Goal: Transaction & Acquisition: Download file/media

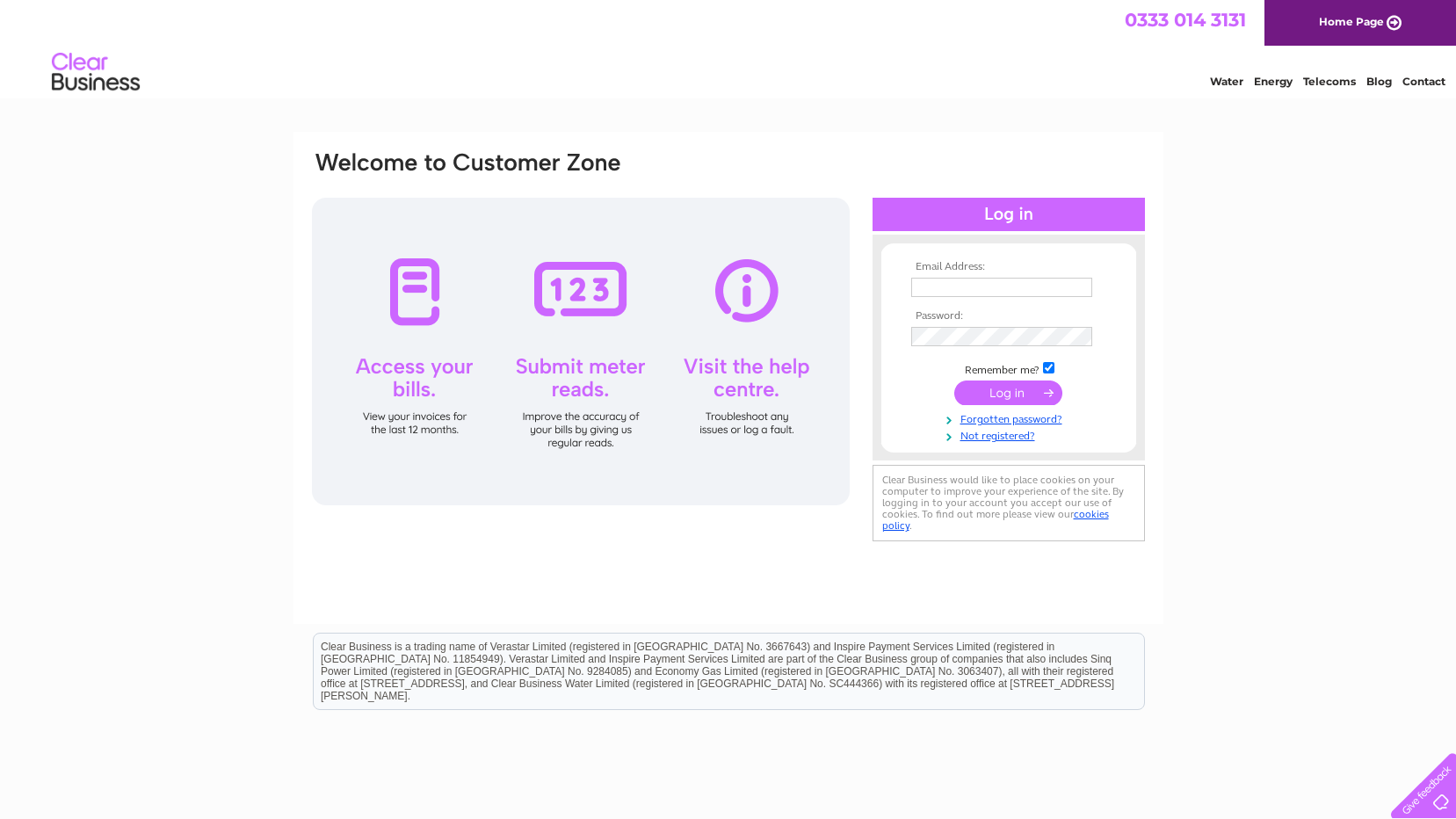
type input "info@mcclellandremovals.co.uk"
click at [1031, 393] on input "submit" at bounding box center [1008, 393] width 108 height 25
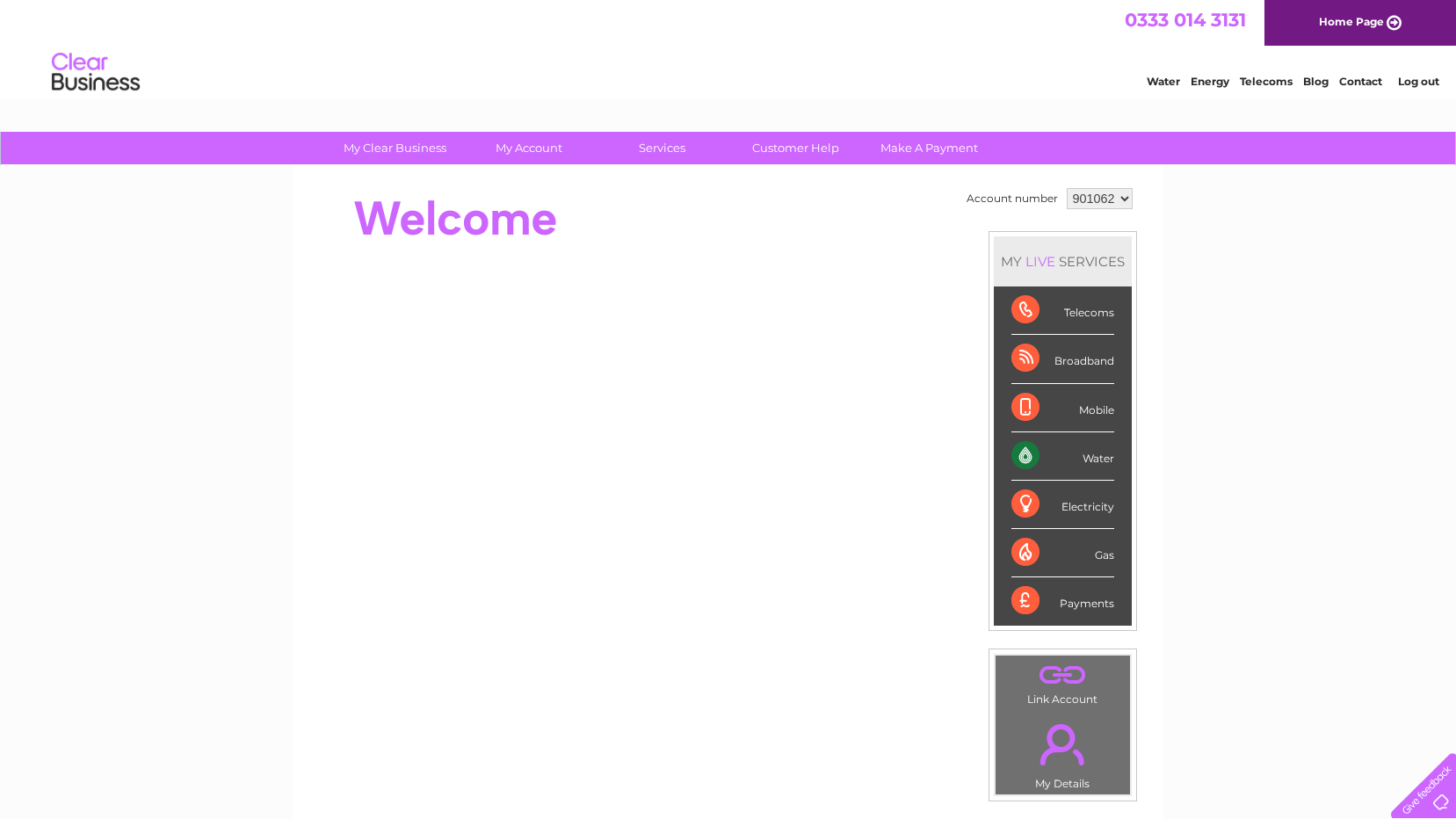
click at [1094, 457] on div "Water" at bounding box center [1063, 456] width 103 height 49
click at [1031, 456] on div "Water" at bounding box center [1063, 456] width 103 height 49
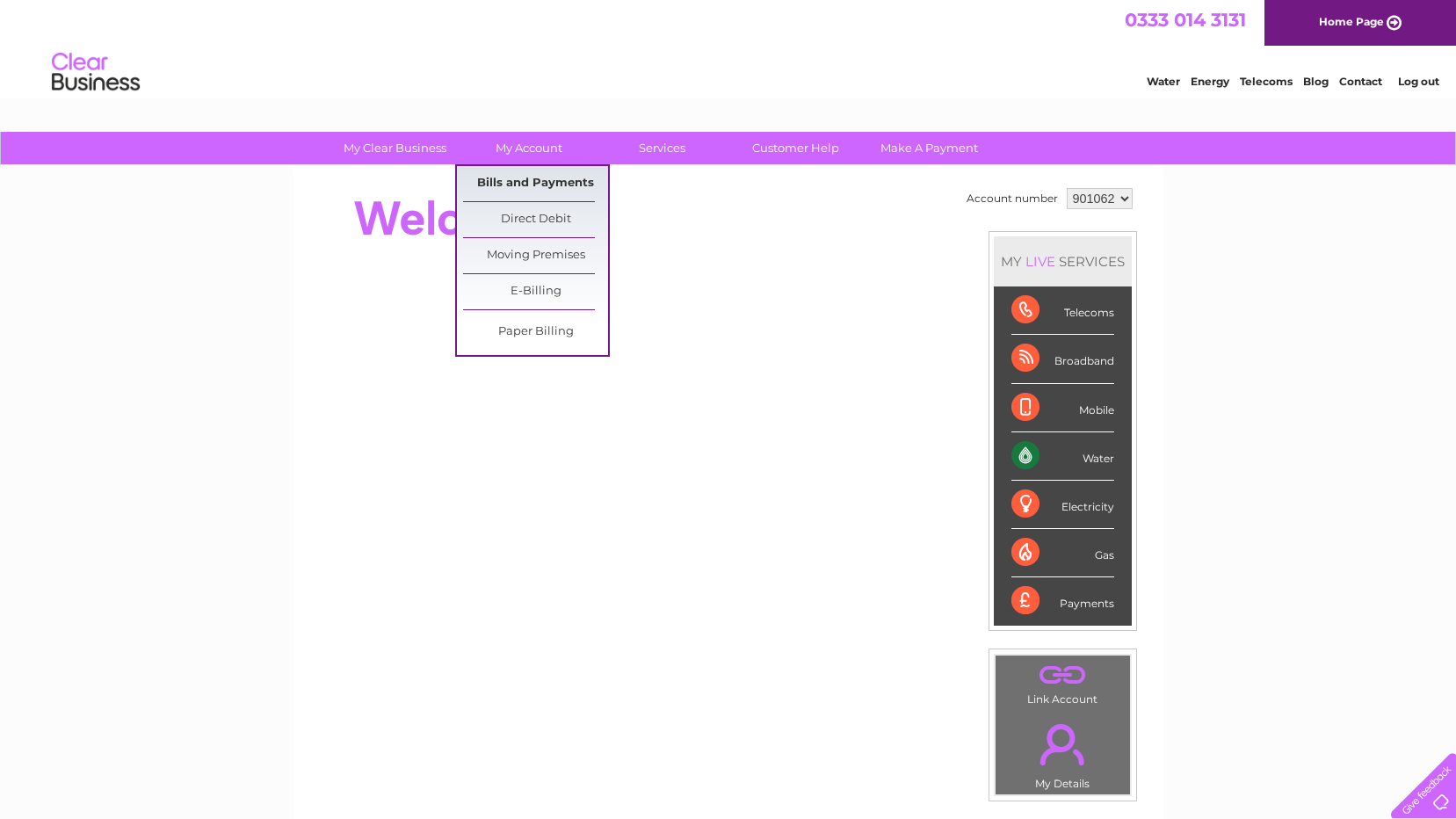
click at [530, 183] on link "Bills and Payments" at bounding box center [536, 182] width 145 height 35
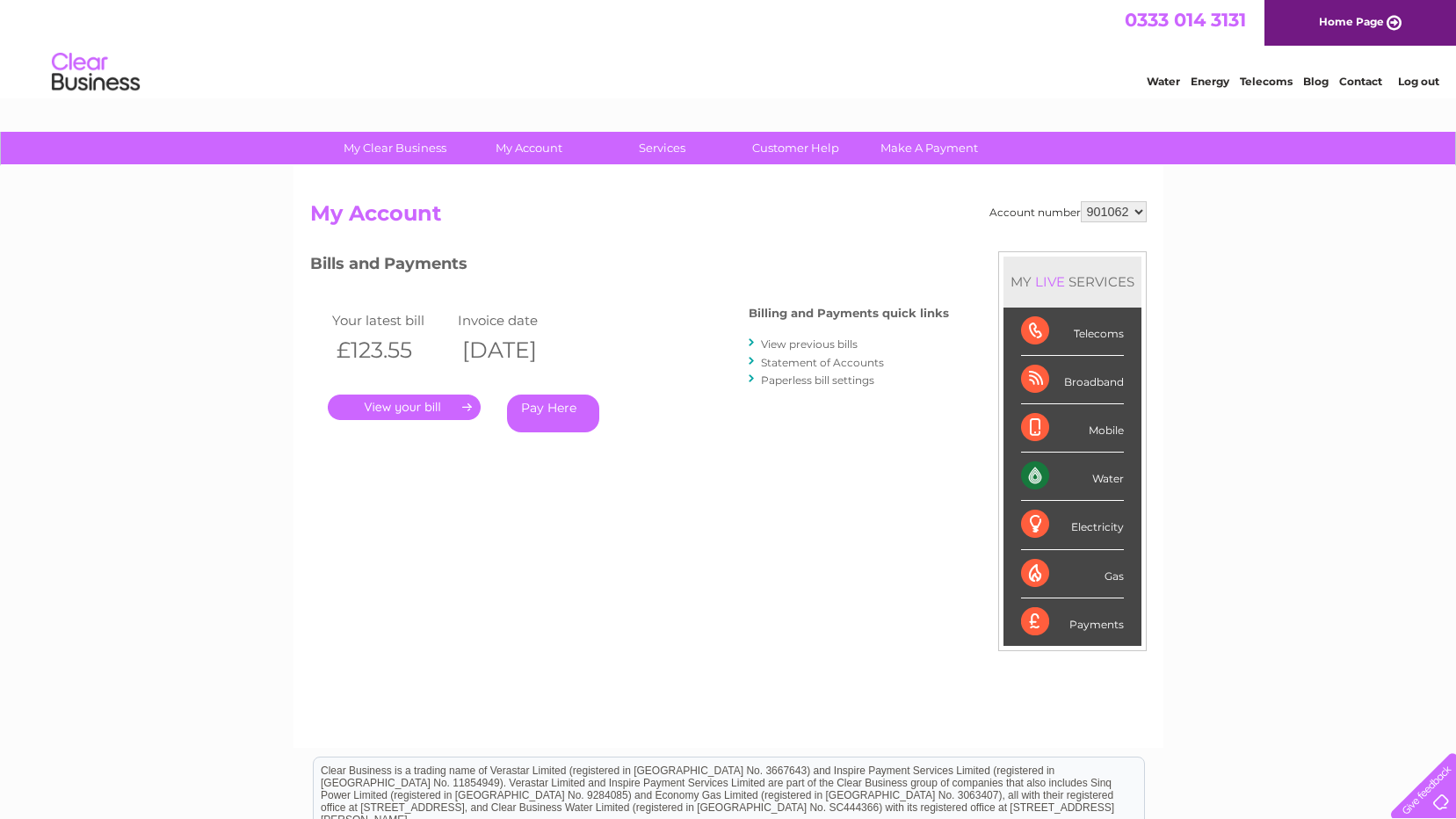
click at [427, 412] on link "." at bounding box center [404, 408] width 153 height 26
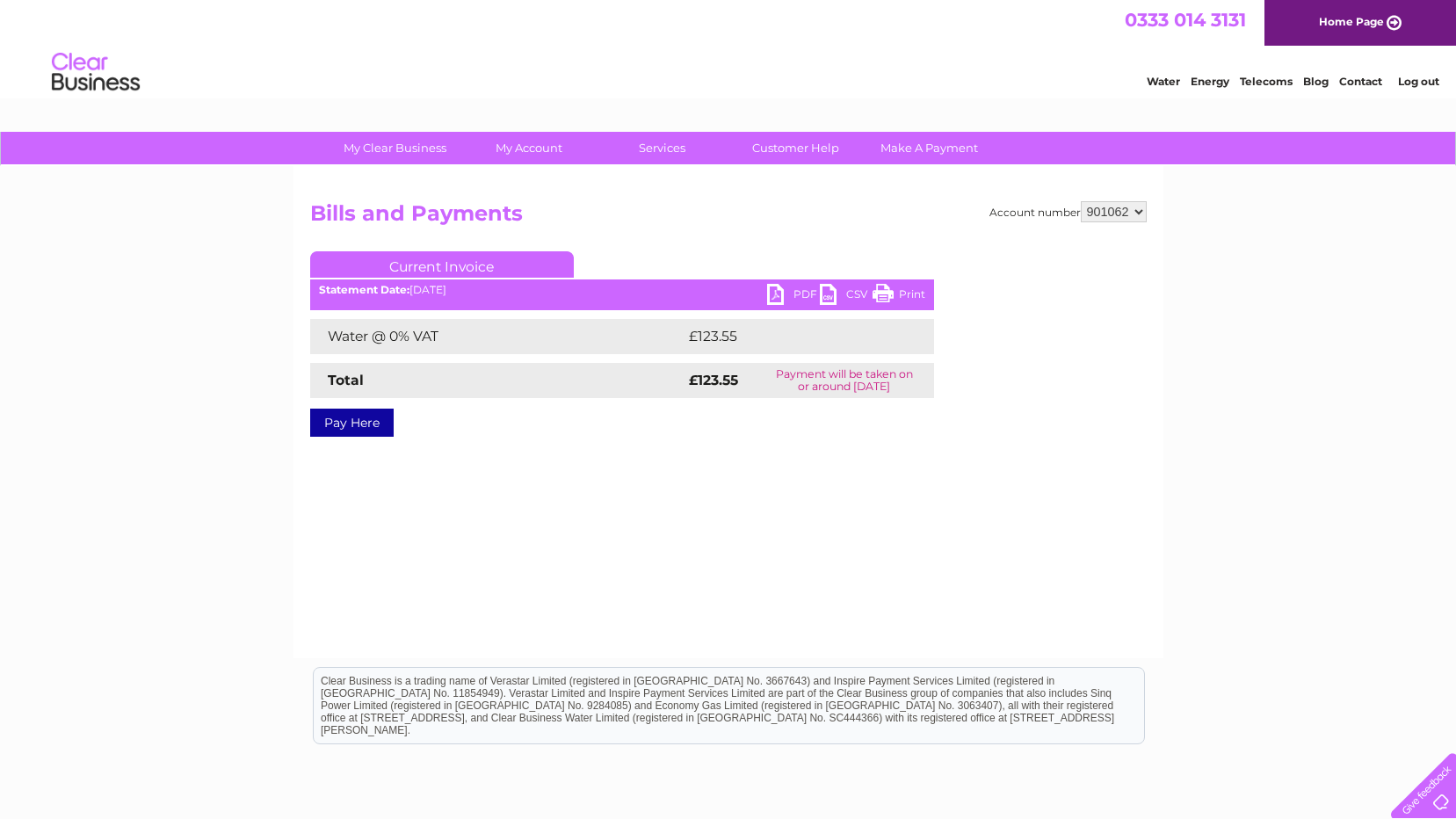
click at [828, 291] on link "CSV" at bounding box center [846, 296] width 53 height 26
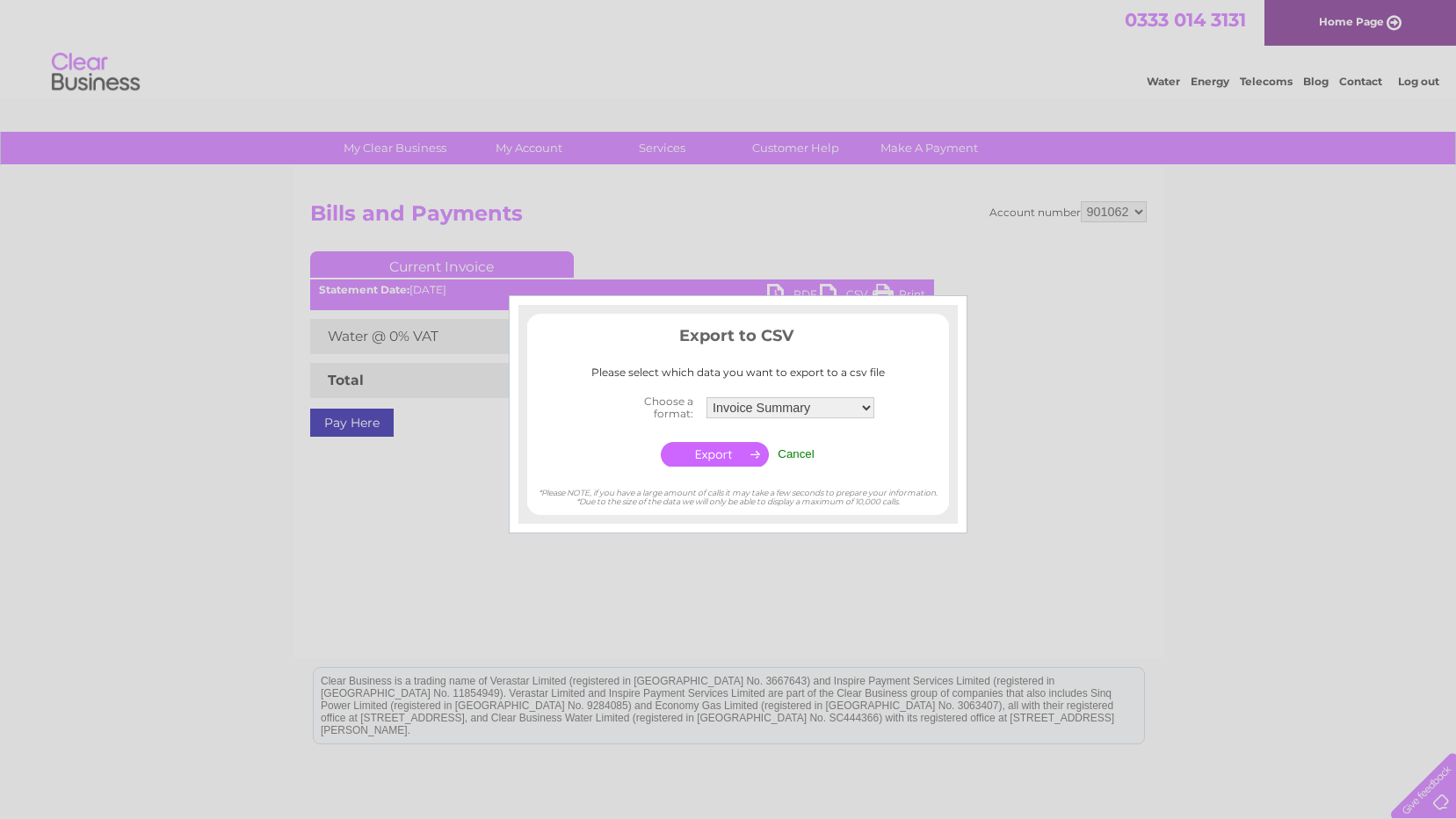
click at [728, 450] on input "button" at bounding box center [714, 454] width 108 height 25
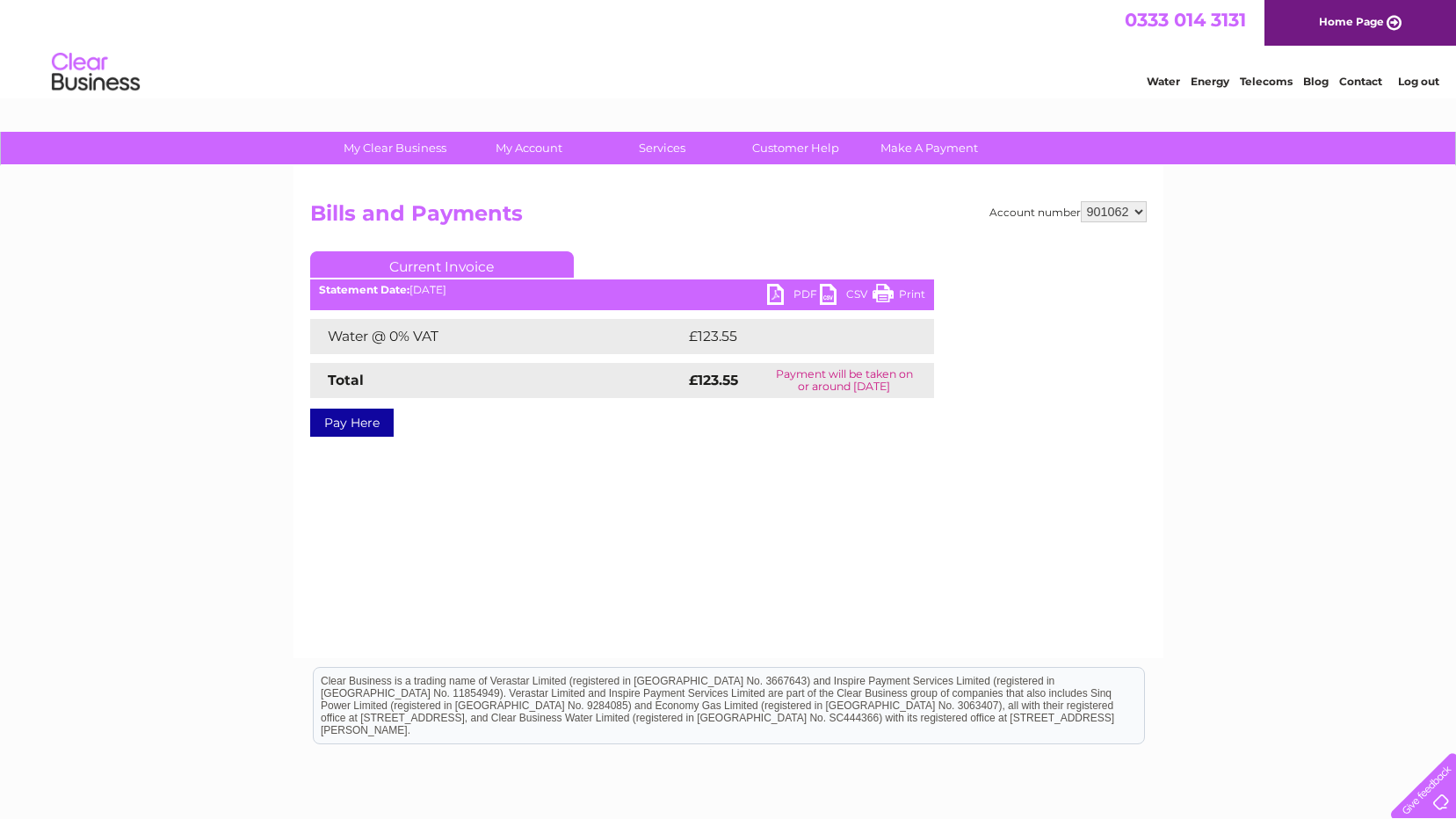
click at [859, 291] on link "CSV" at bounding box center [846, 296] width 53 height 26
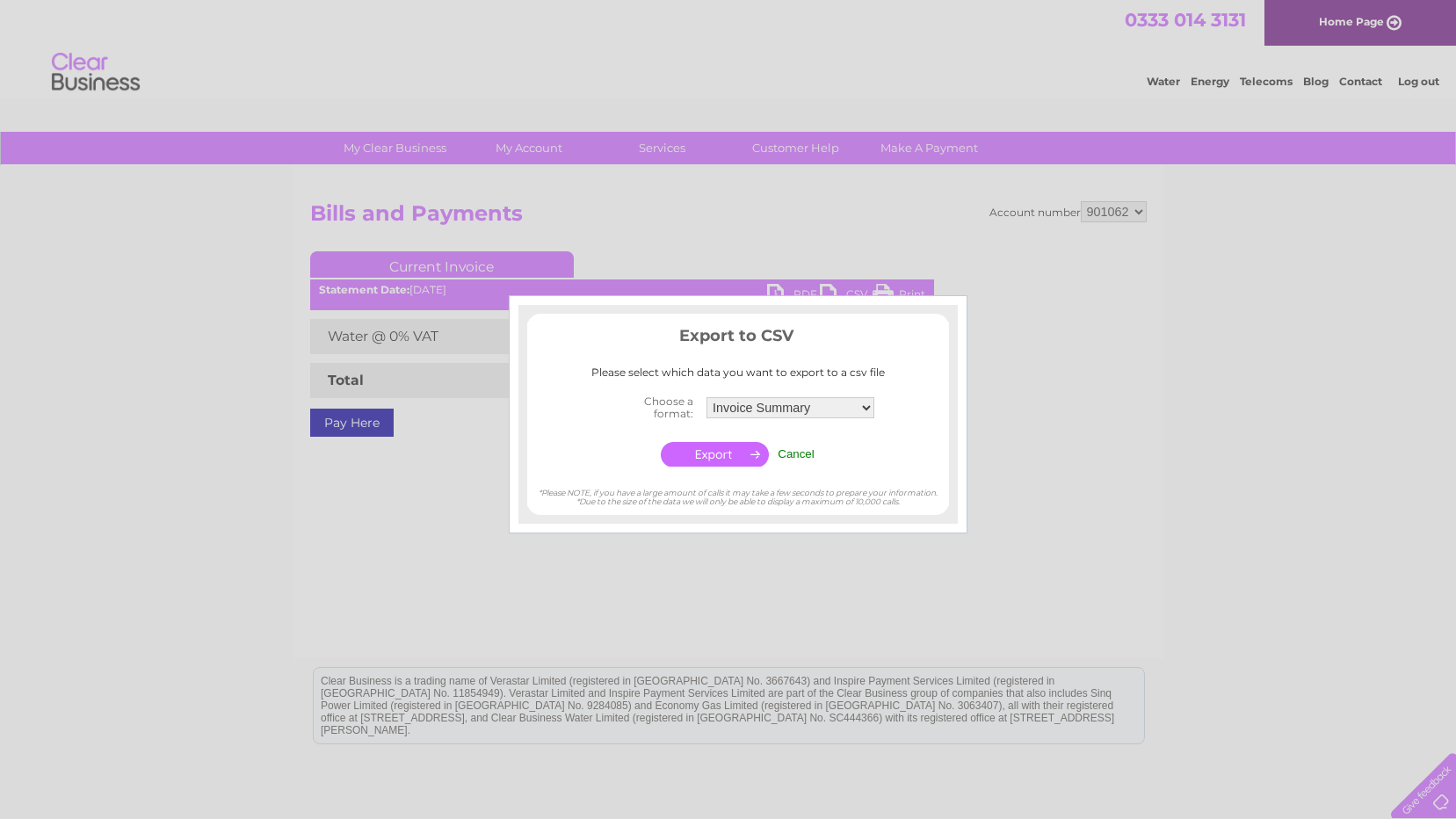
click at [773, 289] on div at bounding box center [728, 410] width 1456 height 819
click at [804, 454] on input "Cancel" at bounding box center [795, 453] width 37 height 13
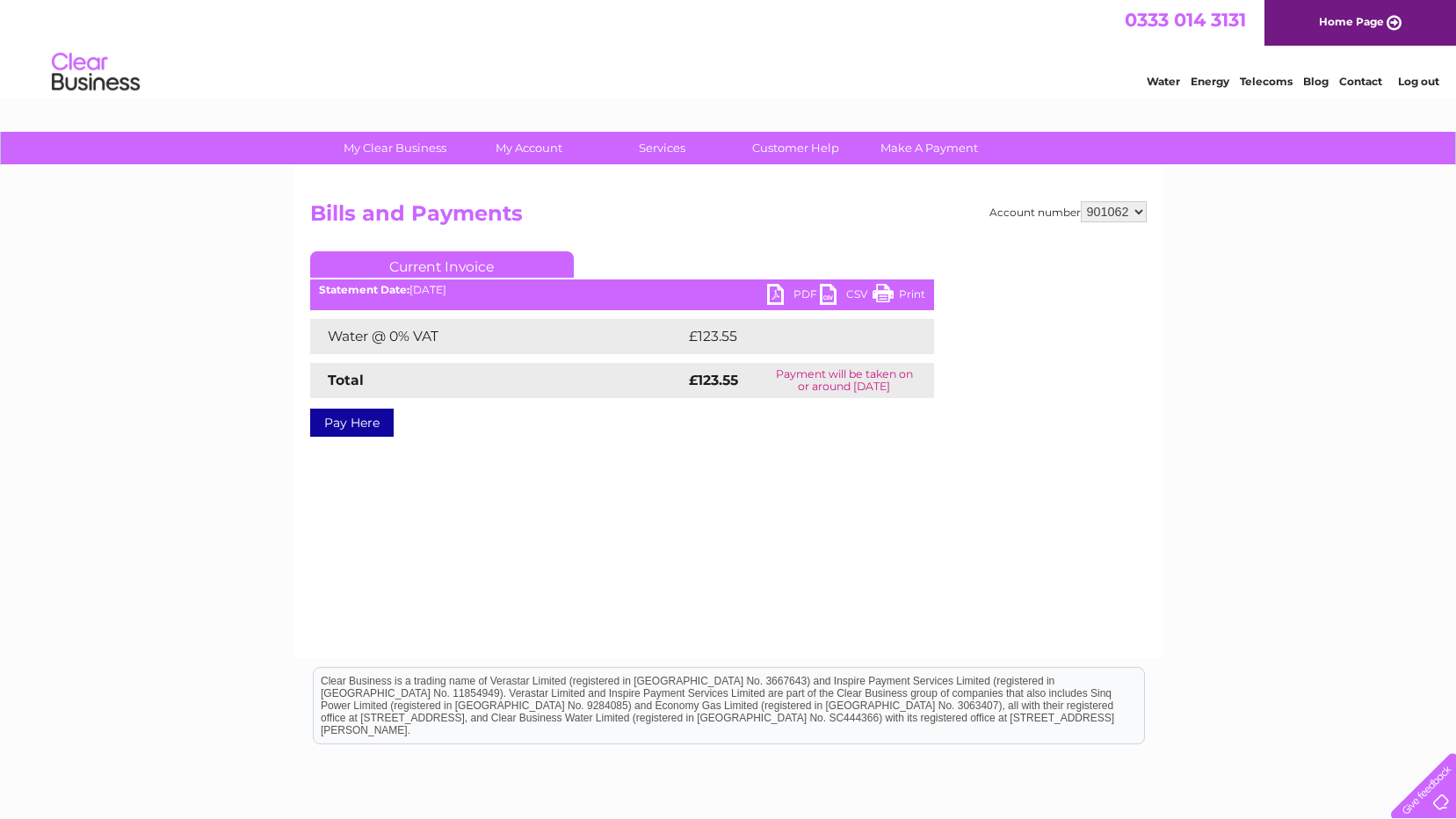
click at [773, 294] on link "PDF" at bounding box center [792, 296] width 53 height 26
